Goal: Transaction & Acquisition: Purchase product/service

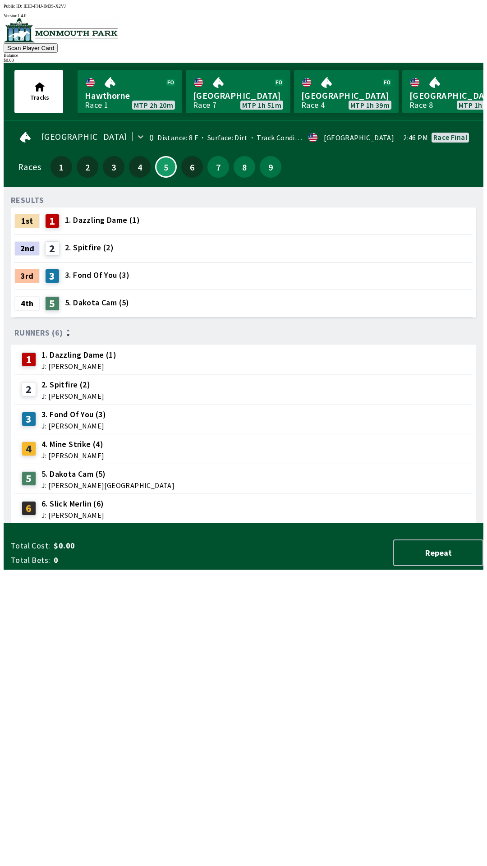
scroll to position [0, 882]
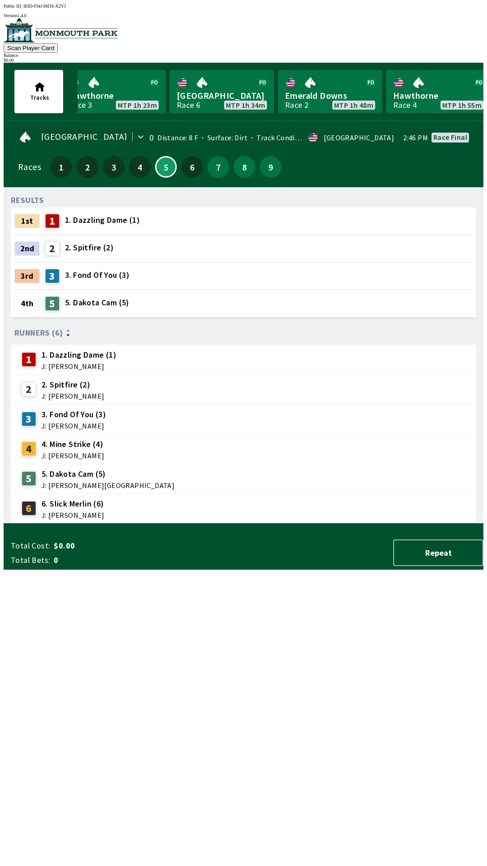
click at [58, 374] on div "2 2. Spitfire (2) J: [PERSON_NAME]" at bounding box center [243, 389] width 458 height 30
click at [53, 374] on div "2 2. Spitfire (2) J: [PERSON_NAME]" at bounding box center [243, 389] width 458 height 30
click at [81, 214] on span "1. Dazzling Dame (1)" at bounding box center [102, 220] width 75 height 12
click at [98, 235] on div at bounding box center [243, 235] width 458 height 0
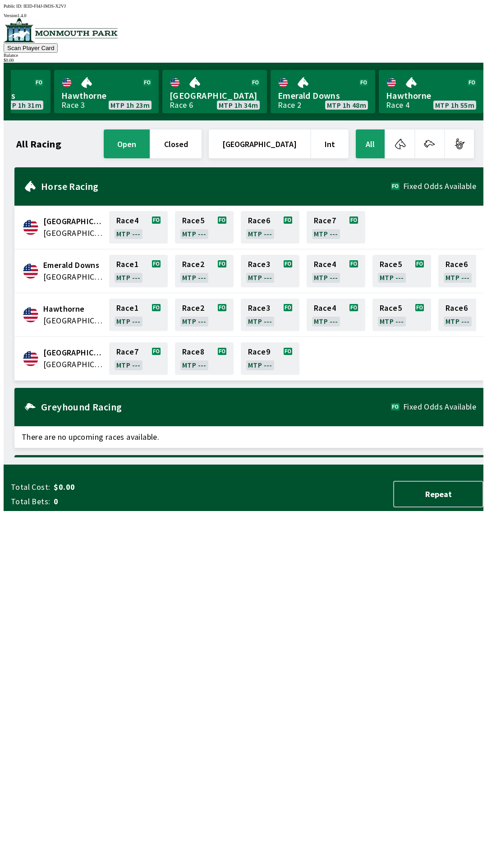
scroll to position [0, 815]
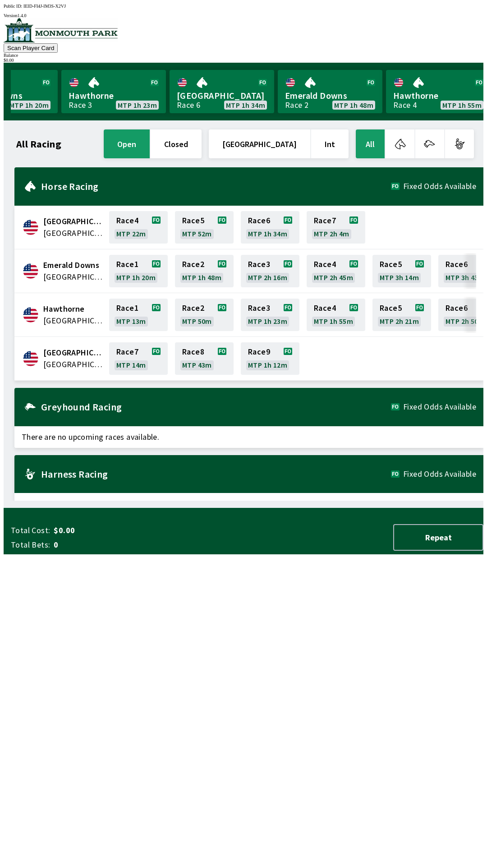
click at [64, 359] on span "[GEOGRAPHIC_DATA]" at bounding box center [73, 365] width 60 height 12
click at [129, 359] on link "Race 7 MTP 14m" at bounding box center [138, 358] width 59 height 32
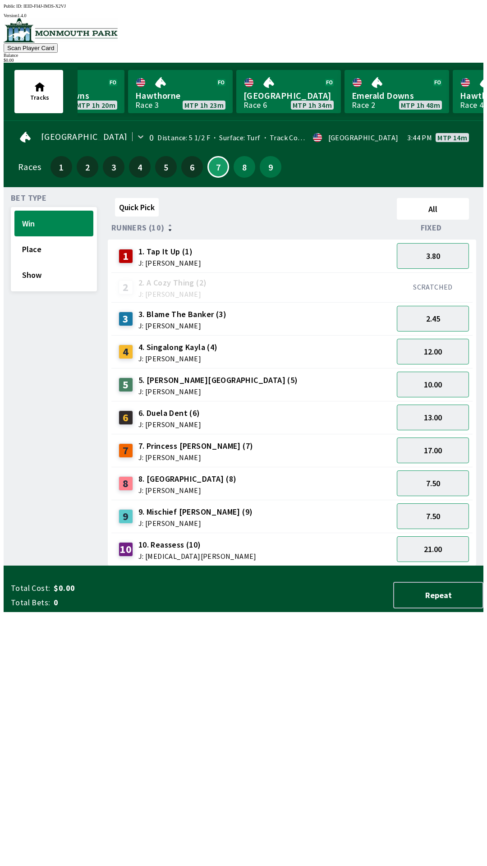
click at [210, 272] on div "2 2. A Cozy Thing (2) J: [PERSON_NAME]" at bounding box center [252, 287] width 282 height 30
click at [442, 252] on button "3.80" at bounding box center [433, 256] width 72 height 26
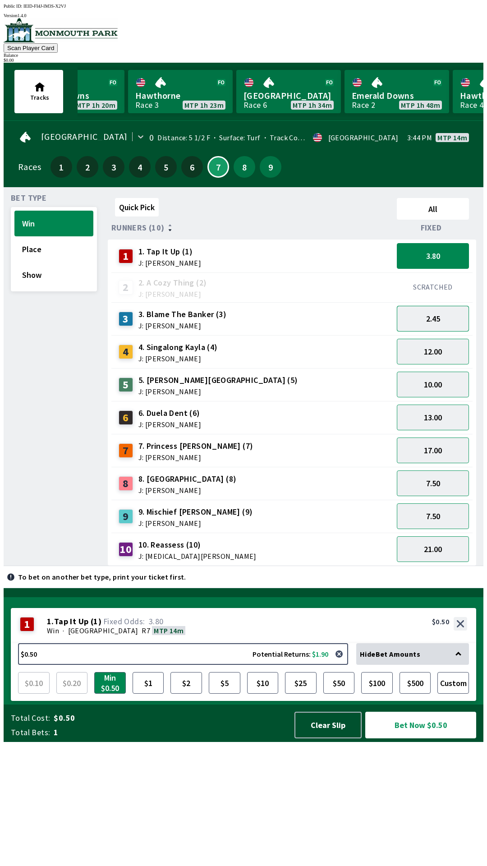
click at [441, 323] on button "2.45" at bounding box center [433, 319] width 72 height 26
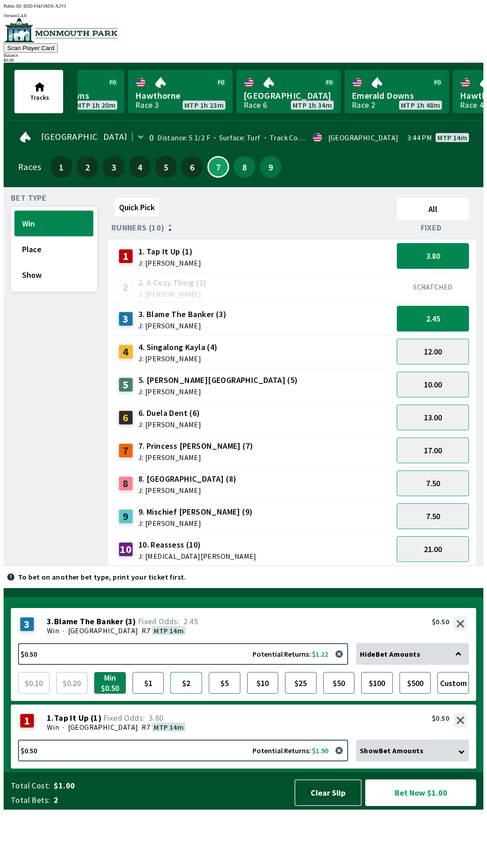
click at [185, 694] on button "$2" at bounding box center [186, 683] width 32 height 22
click at [225, 694] on button "$5" at bounding box center [225, 683] width 32 height 22
click at [425, 806] on button "Bet Now $5.50" at bounding box center [420, 792] width 111 height 27
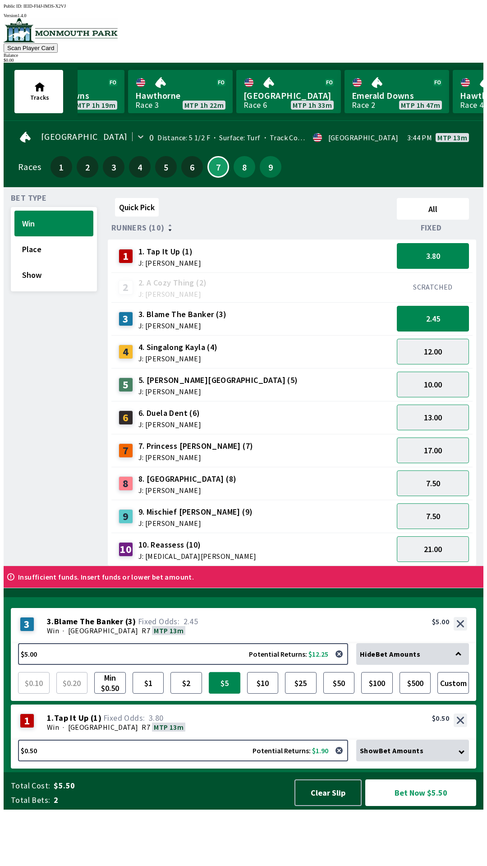
click at [220, 694] on button "$5" at bounding box center [225, 683] width 32 height 22
click at [386, 806] on button "Bet Now $5.50" at bounding box center [420, 792] width 111 height 27
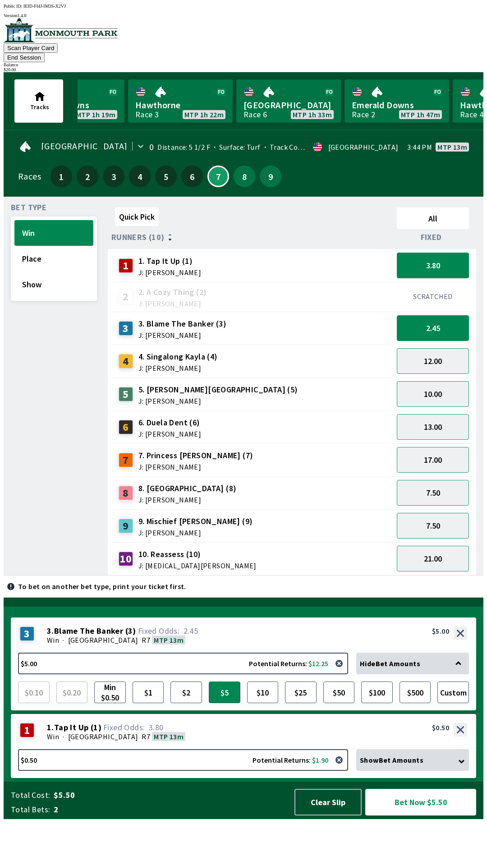
click at [438, 815] on button "Bet Now $5.50" at bounding box center [420, 802] width 111 height 27
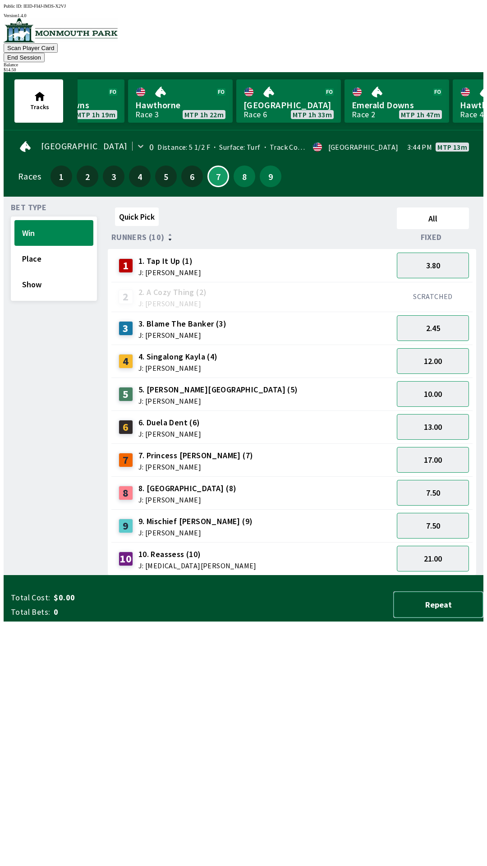
click at [437, 618] on button "Repeat" at bounding box center [438, 604] width 90 height 27
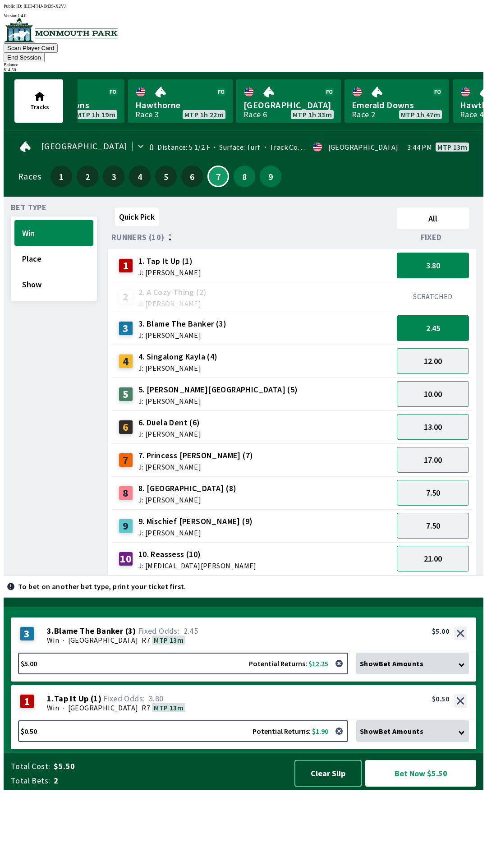
click at [337, 787] on button "Clear Slip" at bounding box center [328, 773] width 67 height 27
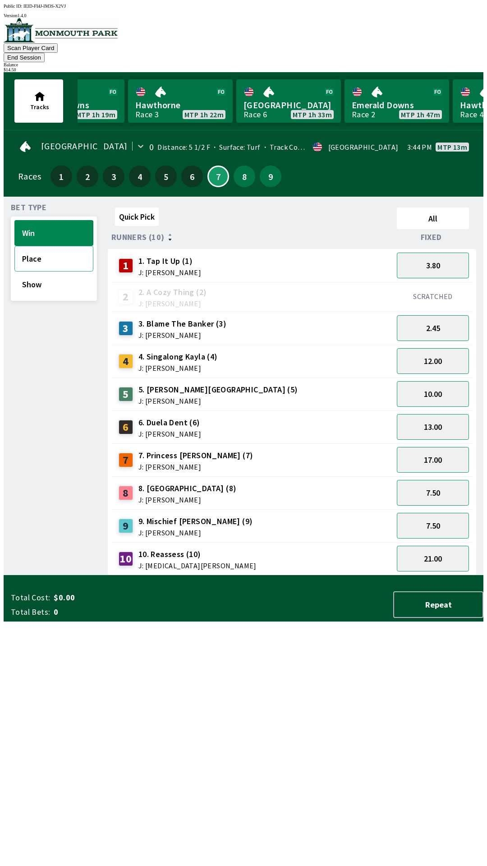
click at [64, 252] on button "Place" at bounding box center [53, 259] width 79 height 26
click at [194, 496] on span "J: [PERSON_NAME]" at bounding box center [187, 499] width 98 height 7
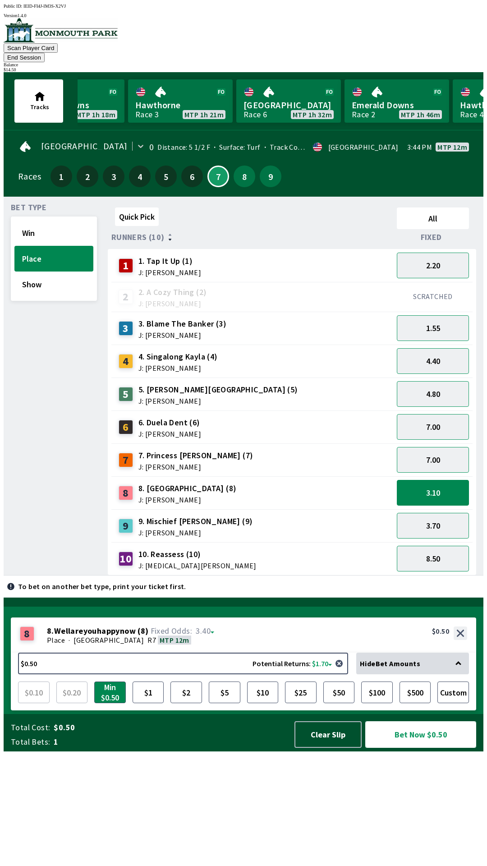
click at [401, 748] on button "Bet Now $0.50" at bounding box center [420, 734] width 111 height 27
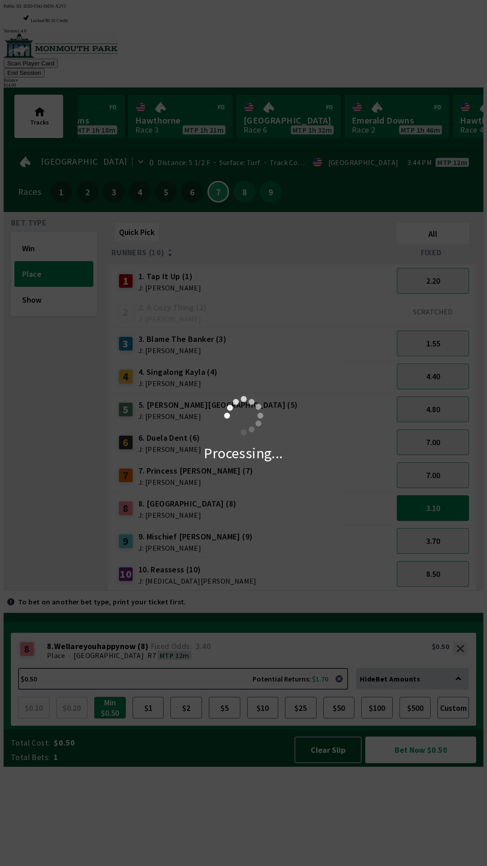
click at [139, 799] on div "Processing..." at bounding box center [243, 433] width 487 height 866
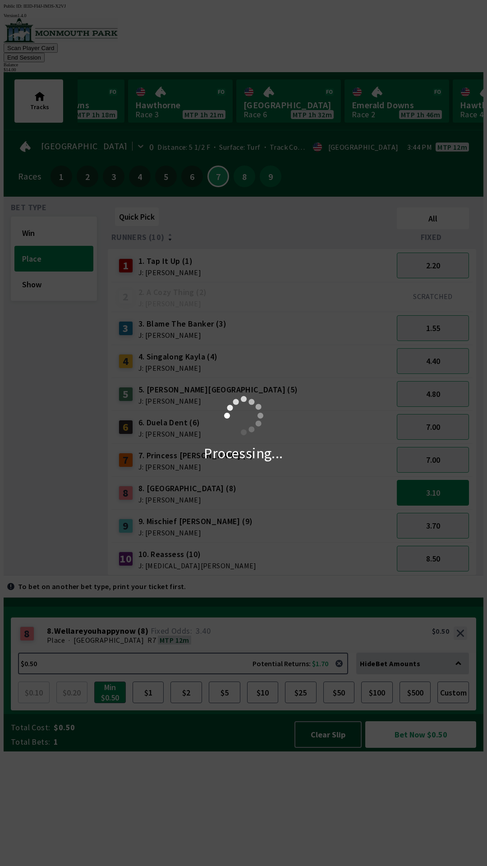
click at [218, 783] on div "Processing..." at bounding box center [243, 433] width 487 height 866
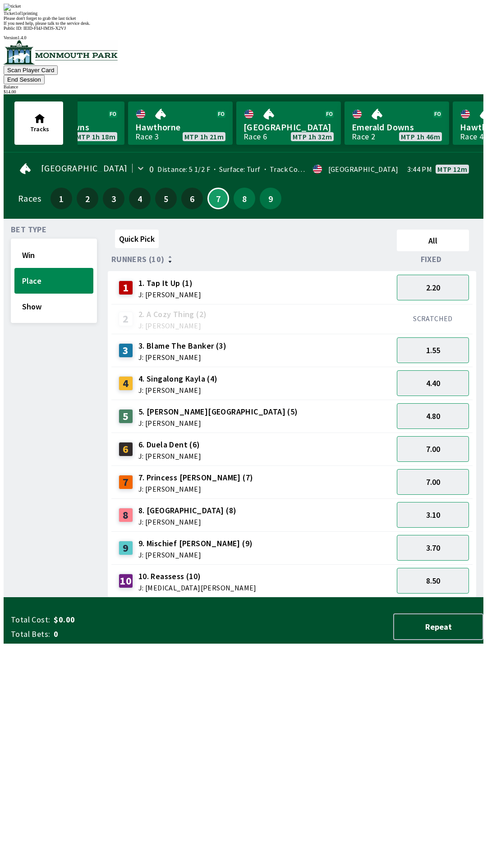
click at [264, 598] on div "Quick Pick All Runners (10) Fixed 1 1. Tap It Up (1) J: [PERSON_NAME] 2.20 2 2.…" at bounding box center [296, 412] width 376 height 372
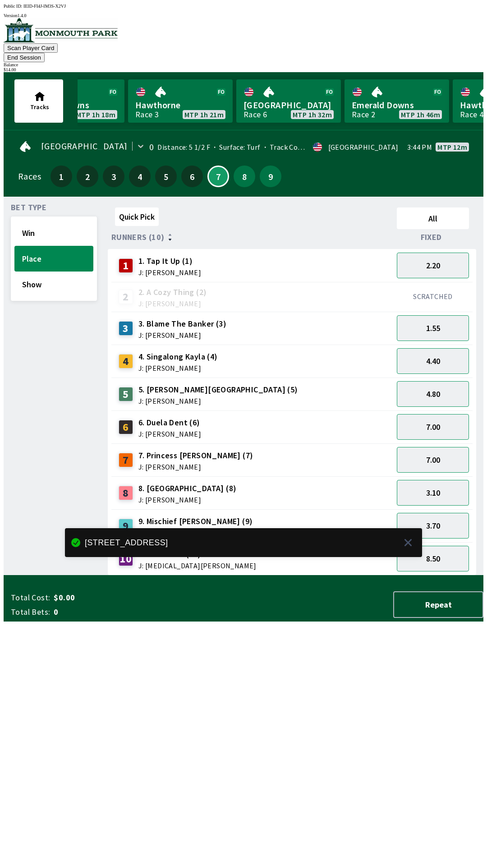
click at [277, 575] on div "Quick Pick All Runners (10) Fixed 1 1. Tap It Up (1) J: [PERSON_NAME] 2.20 2 2.…" at bounding box center [296, 390] width 376 height 372
click at [408, 553] on div at bounding box center [406, 543] width 11 height 22
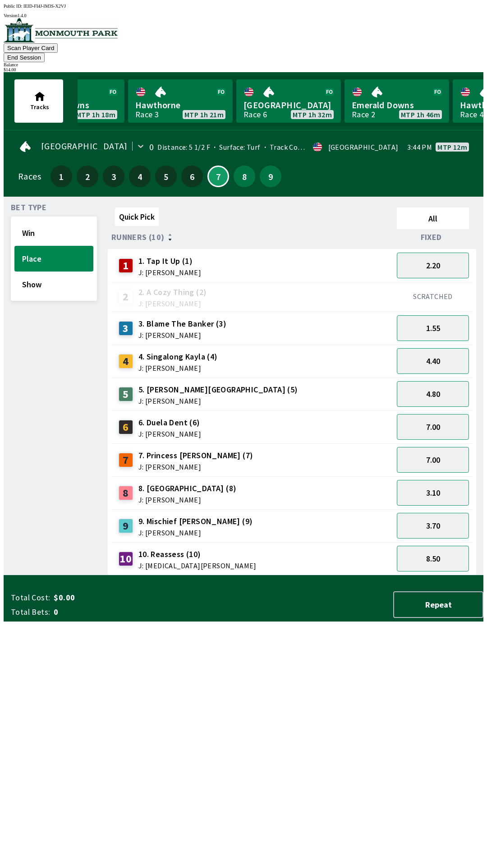
click at [45, 53] on button "End Session" at bounding box center [24, 57] width 41 height 9
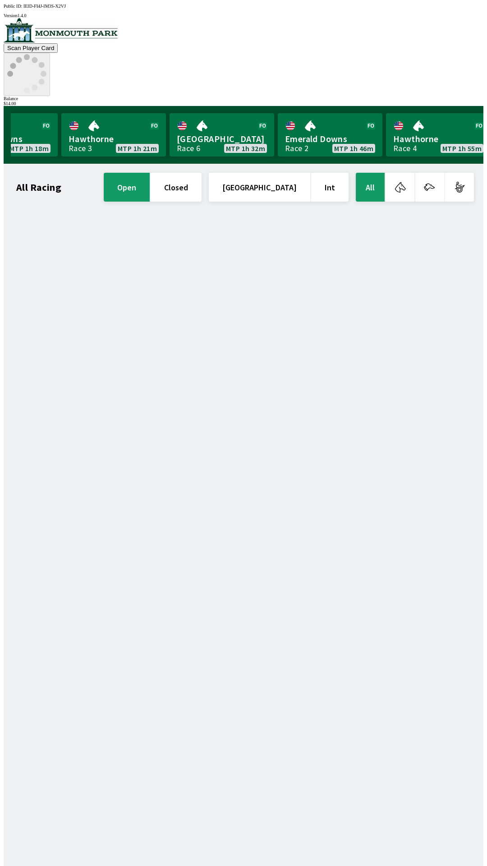
click at [46, 54] on icon at bounding box center [26, 73] width 39 height 39
click at [430, 101] on div "$ 14.00" at bounding box center [244, 103] width 480 height 5
